Goal: Task Accomplishment & Management: Manage account settings

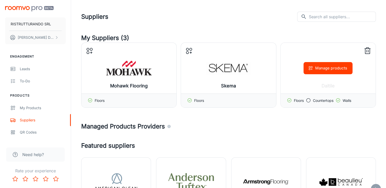
click at [326, 85] on div "Manage products" at bounding box center [328, 68] width 95 height 51
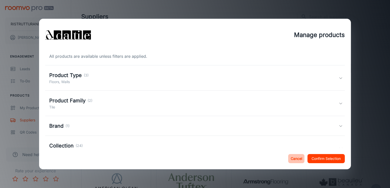
click at [295, 159] on button "Cancel" at bounding box center [296, 158] width 16 height 9
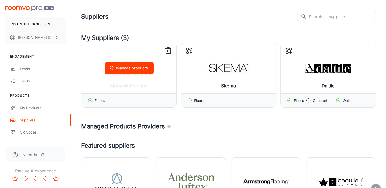
click at [167, 50] on icon at bounding box center [168, 51] width 8 height 8
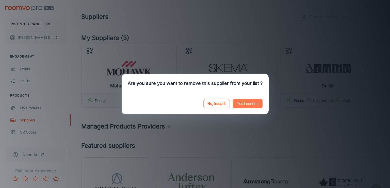
click at [245, 104] on button "Yes I confirm" at bounding box center [248, 103] width 30 height 9
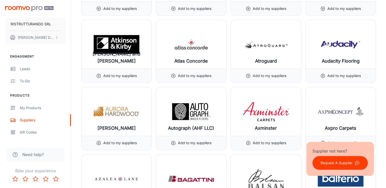
scroll to position [622, 0]
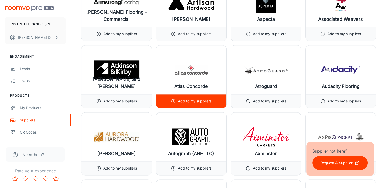
click at [199, 100] on p "Add to my suppliers" at bounding box center [195, 102] width 34 height 6
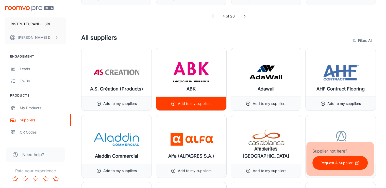
scroll to position [38, 0]
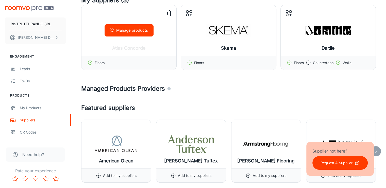
click at [133, 29] on button "Manage products" at bounding box center [129, 30] width 49 height 12
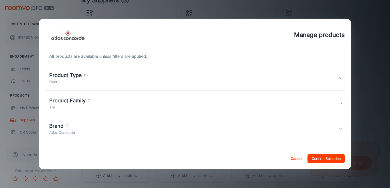
drag, startPoint x: 293, startPoint y: 160, endPoint x: 266, endPoint y: 134, distance: 37.4
click at [293, 159] on button "Cancel" at bounding box center [296, 158] width 16 height 9
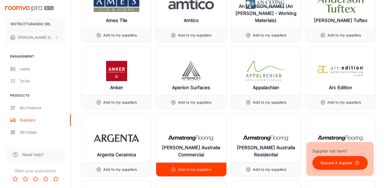
scroll to position [444, 0]
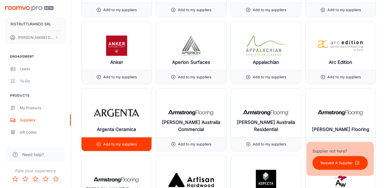
click at [122, 143] on p "Add to my suppliers" at bounding box center [120, 145] width 34 height 6
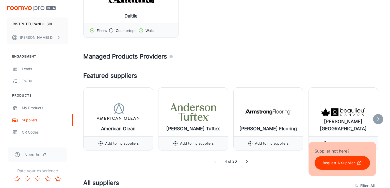
scroll to position [0, 0]
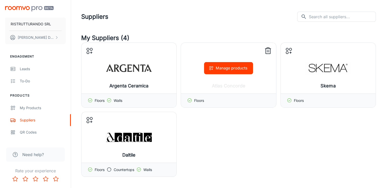
click at [270, 49] on icon at bounding box center [268, 51] width 5 height 5
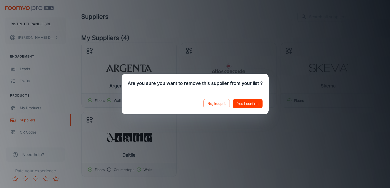
click at [242, 105] on button "Yes I confirm" at bounding box center [248, 103] width 30 height 9
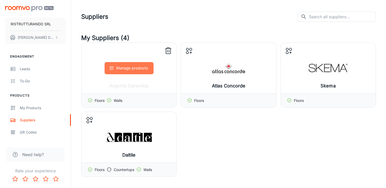
click at [124, 69] on button "Manage products" at bounding box center [129, 68] width 49 height 12
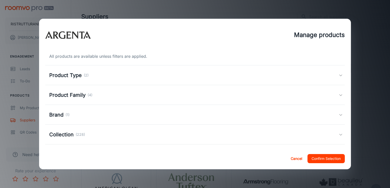
click at [72, 76] on h5 "Product Type" at bounding box center [65, 76] width 32 height 8
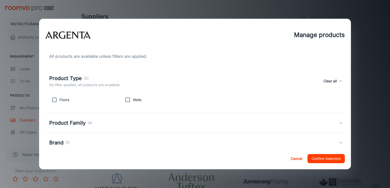
click at [127, 100] on input "checkbox" at bounding box center [128, 100] width 10 height 10
checkbox input "true"
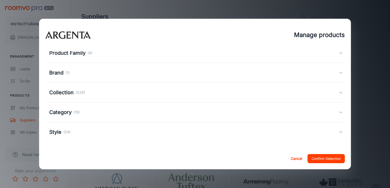
click at [76, 54] on h5 "Product Family" at bounding box center [67, 53] width 36 height 8
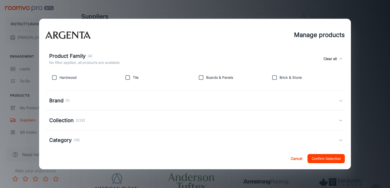
click at [127, 77] on input "checkbox" at bounding box center [128, 78] width 10 height 10
checkbox input "true"
click at [69, 119] on h5 "Collection" at bounding box center [61, 121] width 24 height 8
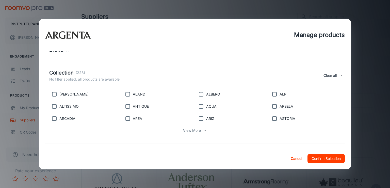
scroll to position [146, 0]
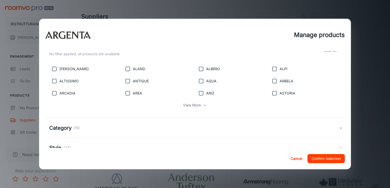
click at [187, 103] on p "View More" at bounding box center [192, 106] width 18 height 6
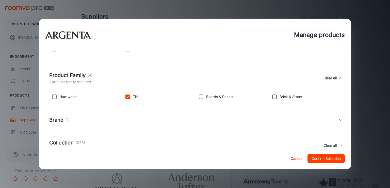
scroll to position [0, 0]
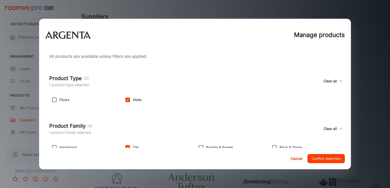
click at [66, 100] on p "Floors" at bounding box center [64, 100] width 10 height 6
click at [56, 100] on input "checkbox" at bounding box center [54, 100] width 10 height 10
checkbox input "true"
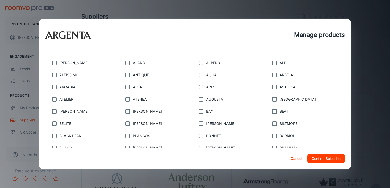
scroll to position [178, 0]
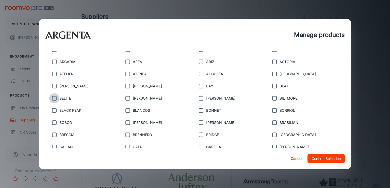
drag, startPoint x: 52, startPoint y: 99, endPoint x: 74, endPoint y: 102, distance: 22.6
click at [52, 99] on input "checkbox" at bounding box center [54, 98] width 10 height 10
checkbox input "true"
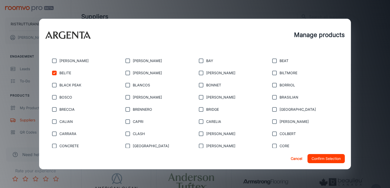
scroll to position [229, 0]
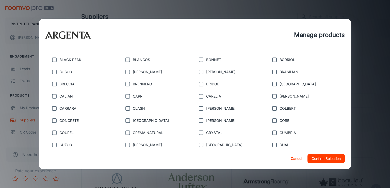
drag, startPoint x: 55, startPoint y: 121, endPoint x: 107, endPoint y: 122, distance: 52.8
click at [55, 121] on input "checkbox" at bounding box center [54, 121] width 10 height 10
checkbox input "true"
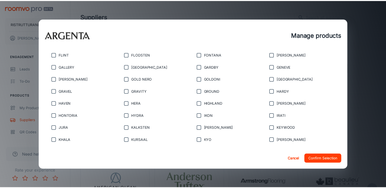
scroll to position [381, 0]
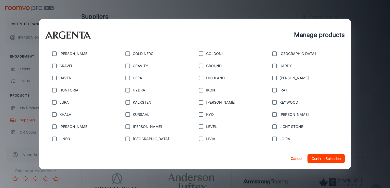
click at [321, 159] on button "Confirm Selection" at bounding box center [325, 158] width 37 height 9
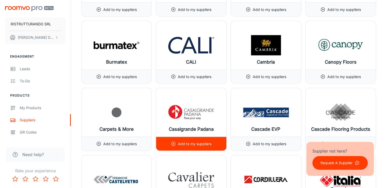
scroll to position [1143, 0]
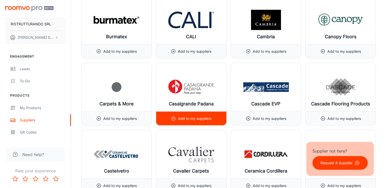
click at [191, 113] on div "Add to my suppliers" at bounding box center [191, 119] width 41 height 14
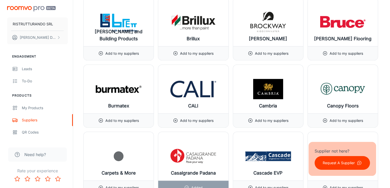
scroll to position [0, 0]
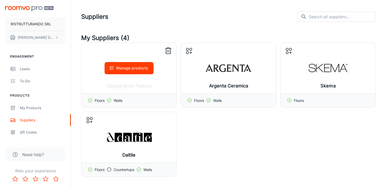
click at [133, 70] on button "Manage products" at bounding box center [129, 68] width 49 height 12
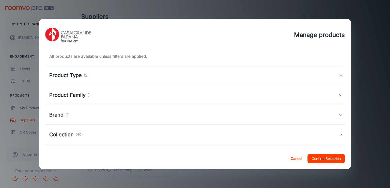
click at [65, 96] on h5 "Product Family" at bounding box center [67, 95] width 36 height 8
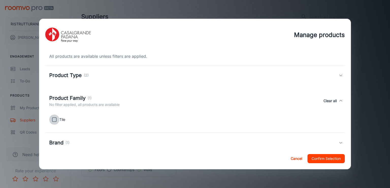
click at [54, 119] on input "checkbox" at bounding box center [54, 120] width 10 height 10
checkbox input "true"
click at [67, 77] on h5 "Product Type" at bounding box center [65, 76] width 32 height 8
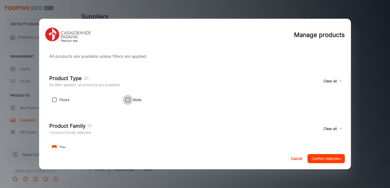
click at [126, 100] on input "checkbox" at bounding box center [128, 100] width 10 height 10
checkbox input "true"
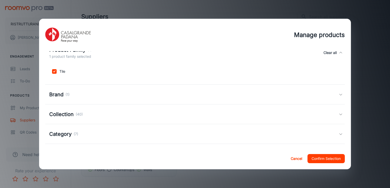
scroll to position [98, 0]
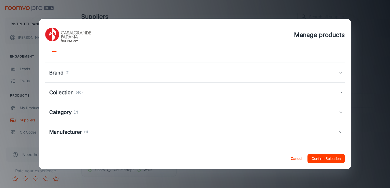
click at [64, 94] on h5 "Collection" at bounding box center [61, 93] width 24 height 8
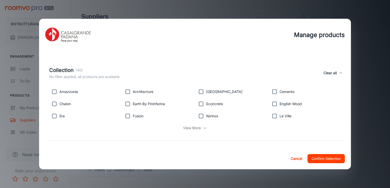
scroll to position [149, 0]
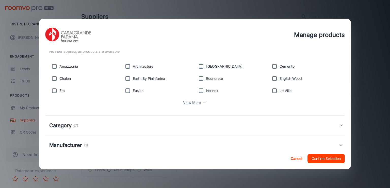
click at [201, 100] on div "View More" at bounding box center [195, 103] width 292 height 10
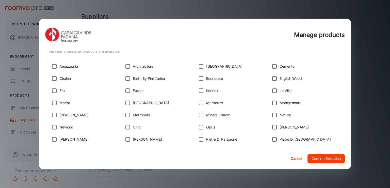
click at [53, 91] on input "checkbox" at bounding box center [54, 91] width 10 height 10
checkbox input "true"
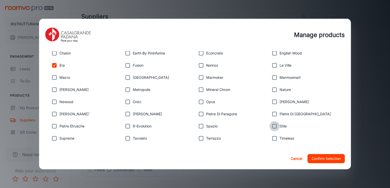
click at [272, 126] on input "checkbox" at bounding box center [274, 126] width 10 height 10
checkbox input "true"
click at [271, 89] on input "checkbox" at bounding box center [274, 90] width 10 height 10
checkbox input "true"
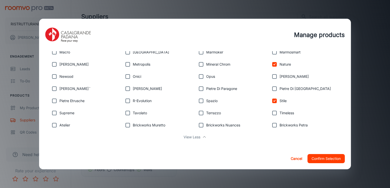
click at [272, 112] on input "checkbox" at bounding box center [274, 113] width 10 height 10
checkbox input "true"
click at [197, 102] on input "checkbox" at bounding box center [201, 101] width 10 height 10
checkbox input "true"
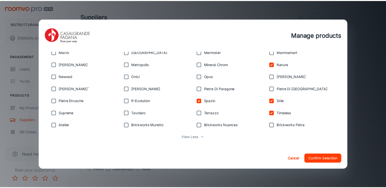
scroll to position [225, 0]
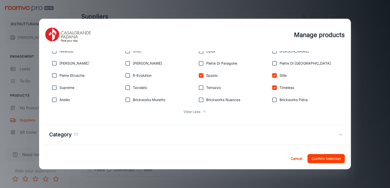
drag, startPoint x: 127, startPoint y: 74, endPoint x: 160, endPoint y: 87, distance: 35.8
click at [127, 74] on input "checkbox" at bounding box center [128, 76] width 10 height 10
checkbox input "true"
click at [332, 159] on button "Confirm Selection" at bounding box center [325, 158] width 37 height 9
